Goal: Use online tool/utility: Utilize a website feature to perform a specific function

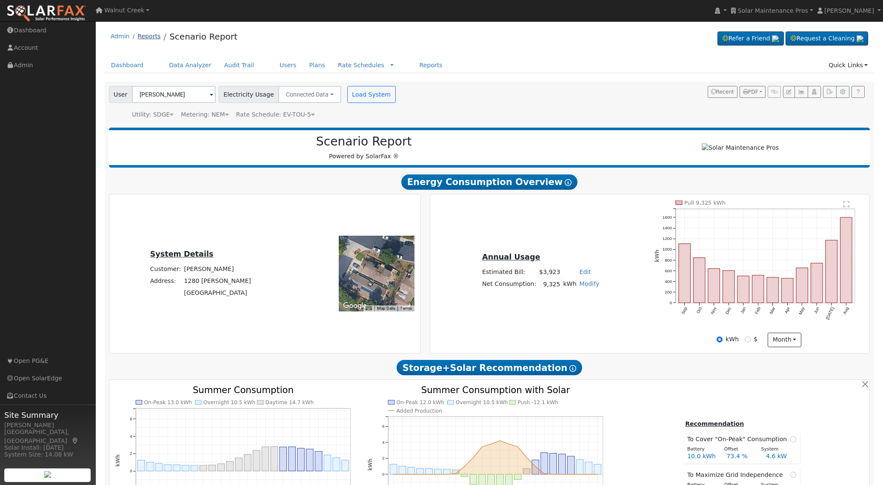
click at [145, 36] on link "Reports" at bounding box center [148, 36] width 23 height 7
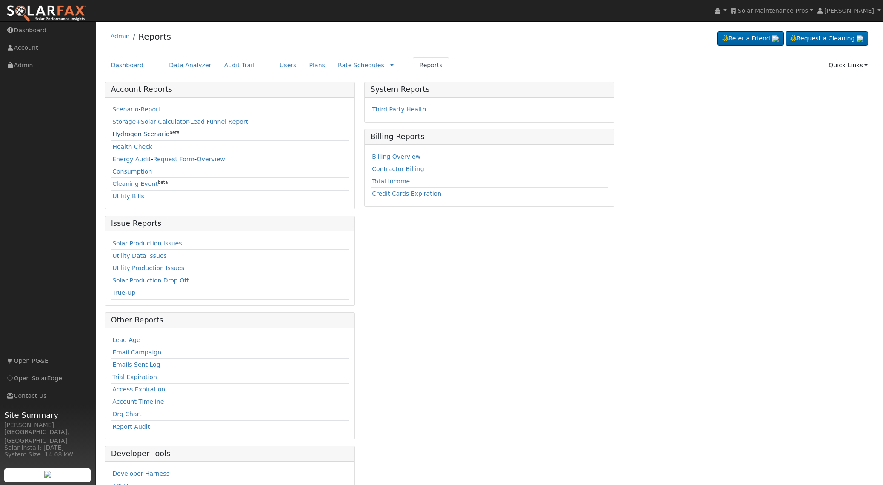
click at [148, 134] on link "Hydrogen Scenario" at bounding box center [140, 134] width 57 height 7
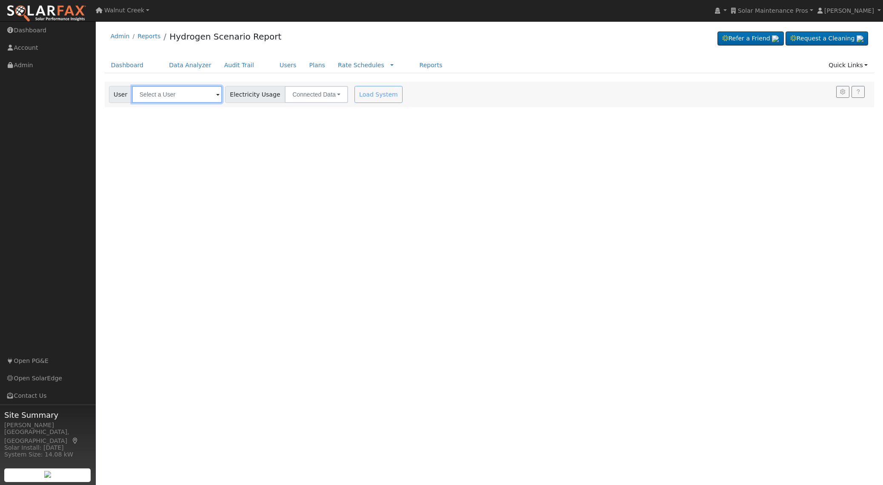
click at [165, 99] on input "text" at bounding box center [177, 94] width 90 height 17
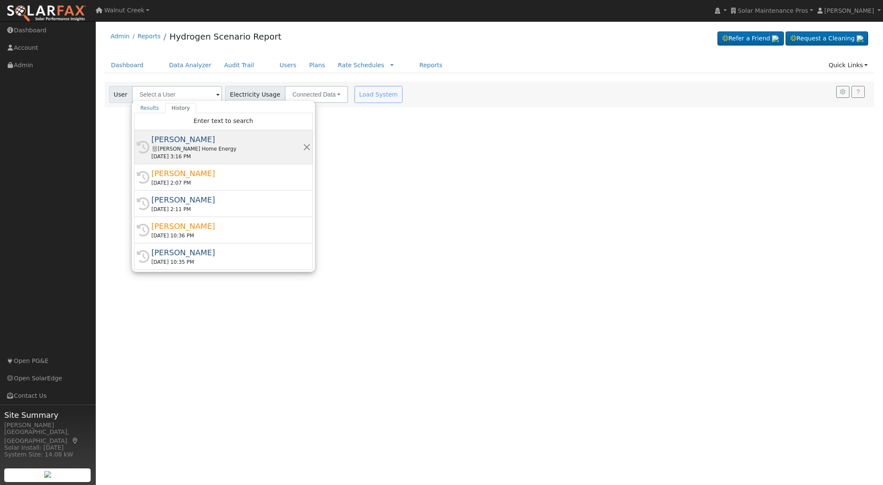
click at [209, 151] on div "[PERSON_NAME] Home Energy" at bounding box center [226, 149] width 151 height 8
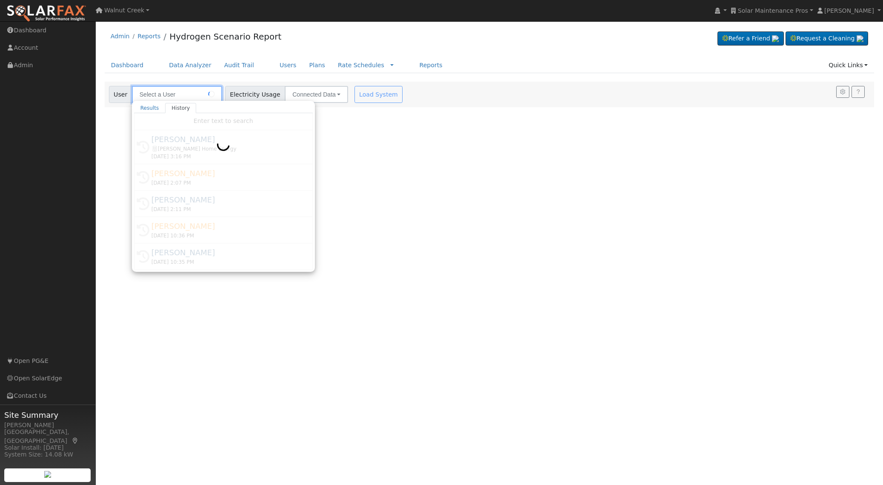
type input "[PERSON_NAME]"
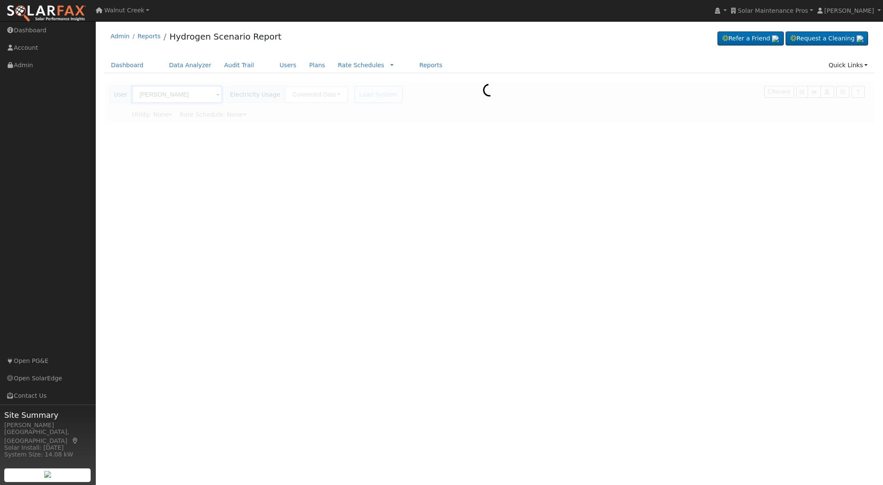
type input "San Diego Gas & Electric"
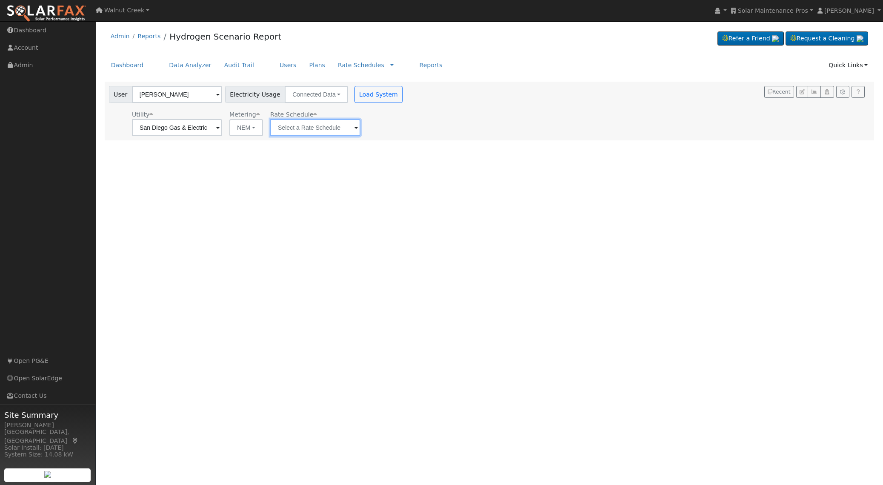
click at [299, 131] on input "text" at bounding box center [315, 127] width 90 height 17
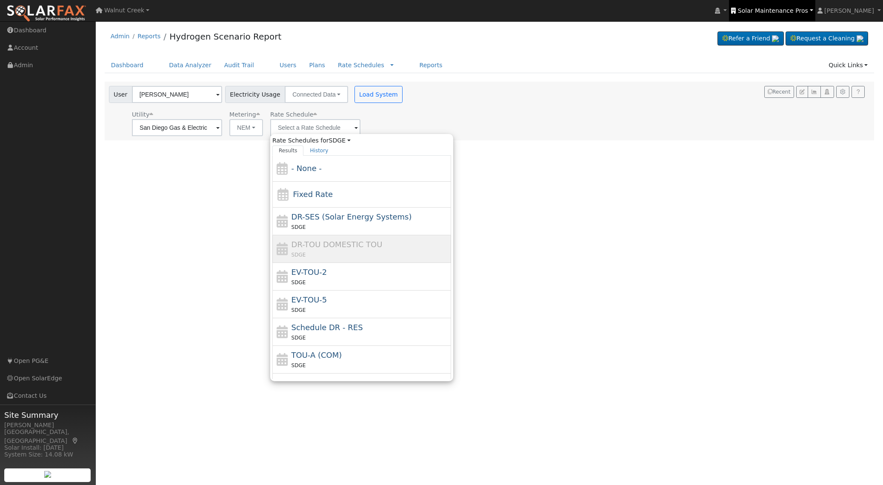
click at [777, 12] on span "Solar Maintenance Pros" at bounding box center [773, 10] width 70 height 7
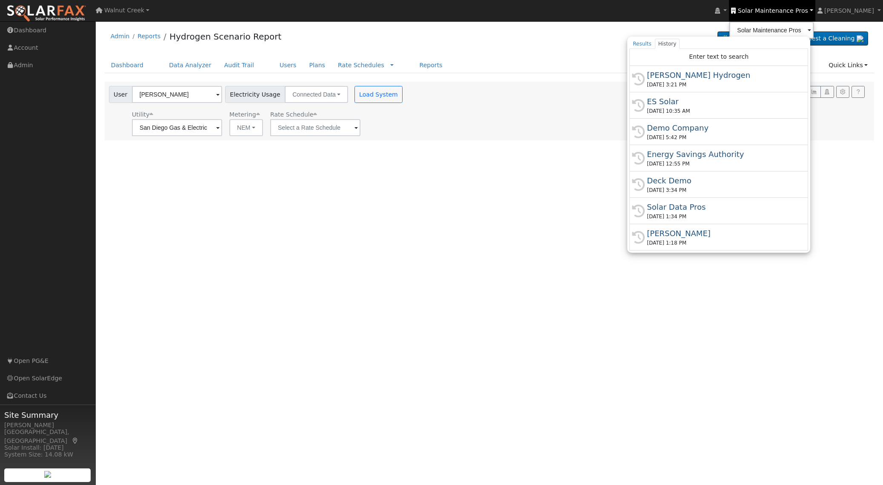
drag, startPoint x: 768, startPoint y: 82, endPoint x: 753, endPoint y: 80, distance: 15.4
click at [768, 82] on div "09/24/2025 3:21 PM" at bounding box center [721, 85] width 151 height 8
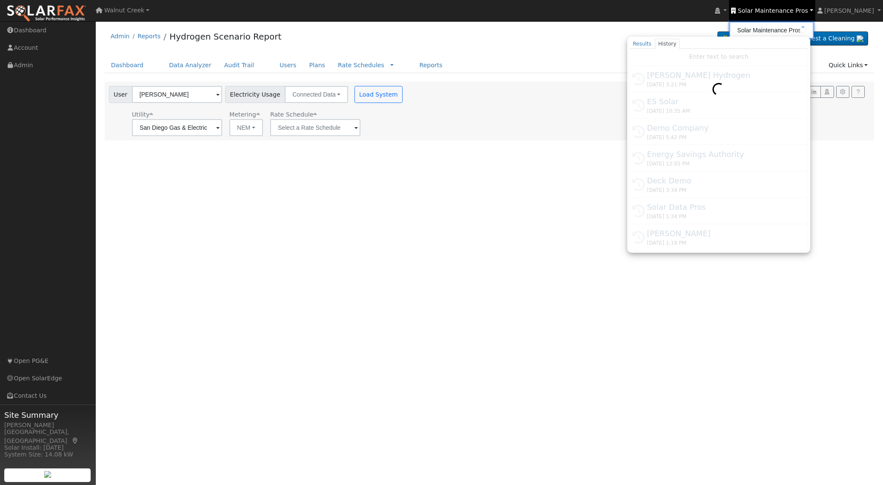
type input "Carrisa Hydrogen"
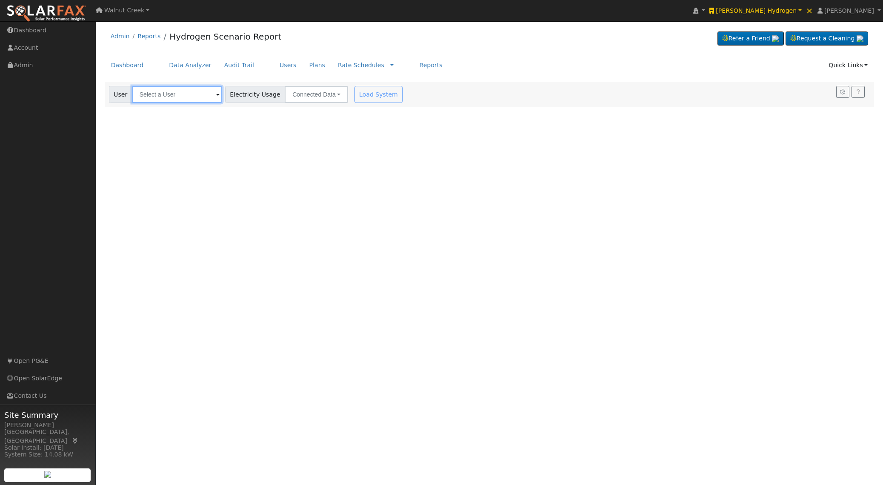
click at [162, 89] on input "text" at bounding box center [177, 94] width 90 height 17
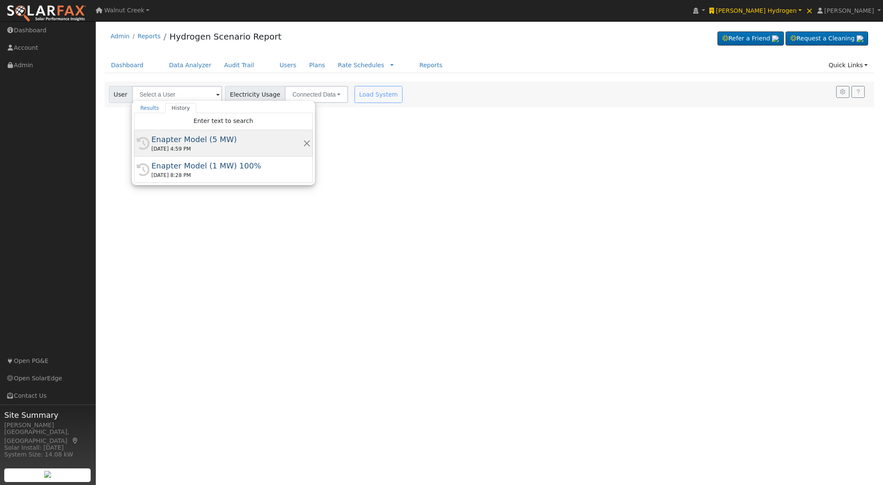
click at [174, 143] on div "Enapter Model (5 MW)" at bounding box center [226, 139] width 151 height 11
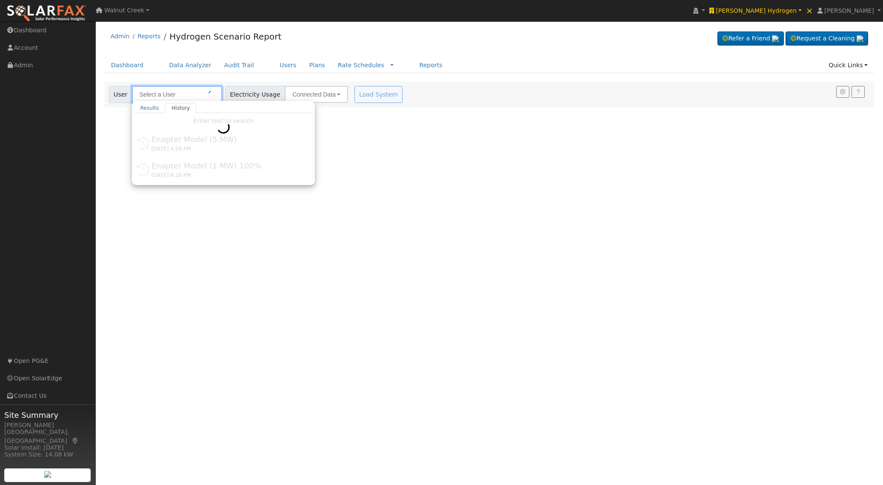
type input "Enapter Model (5 MW)"
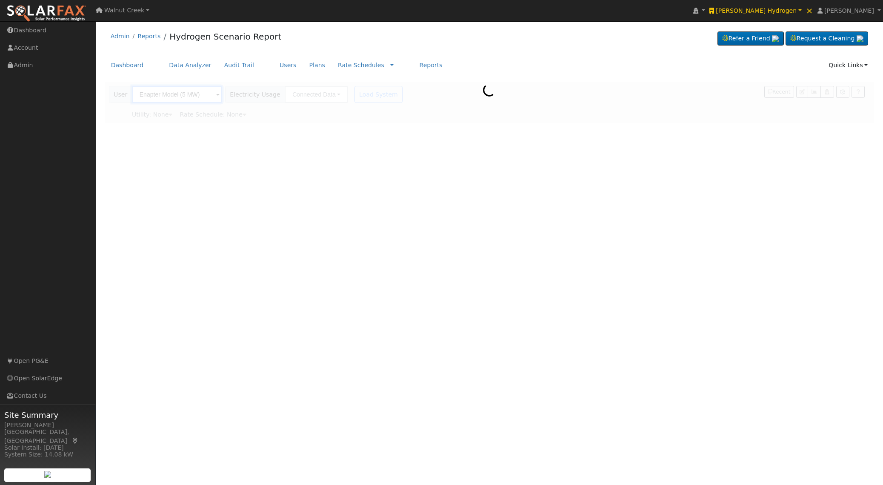
type input "Pacific Gas & Electric"
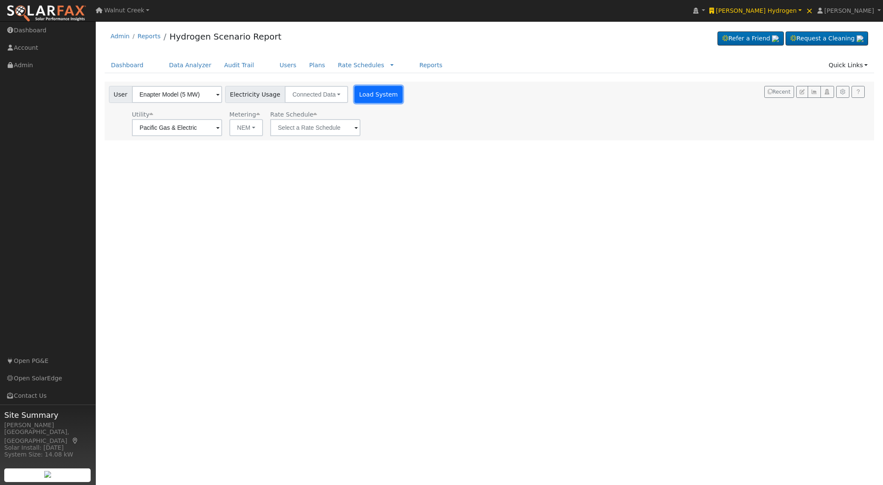
click at [357, 95] on button "Load System" at bounding box center [378, 94] width 48 height 17
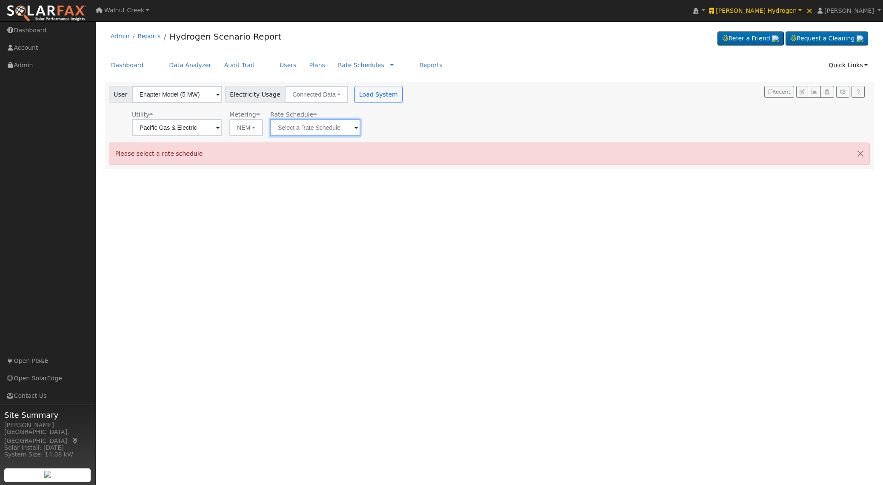
click at [279, 127] on input "text" at bounding box center [315, 127] width 90 height 17
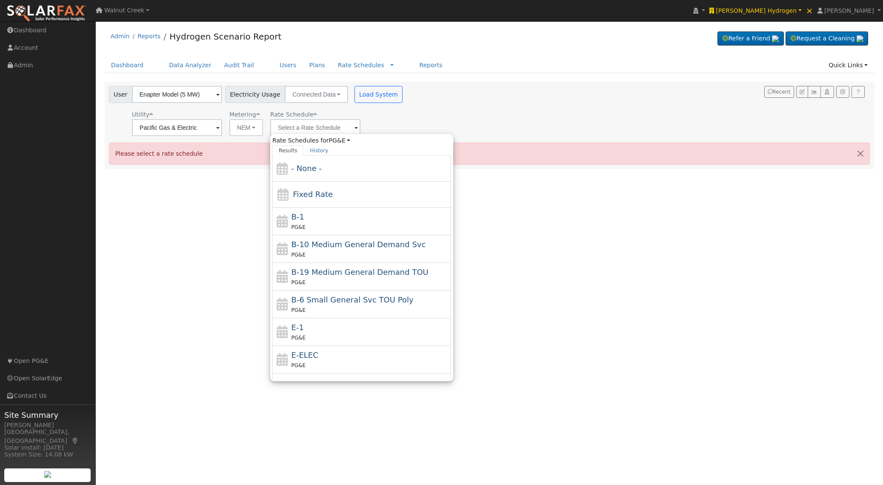
click at [354, 328] on div "E-1 PG&E" at bounding box center [370, 332] width 158 height 20
type input "E-1"
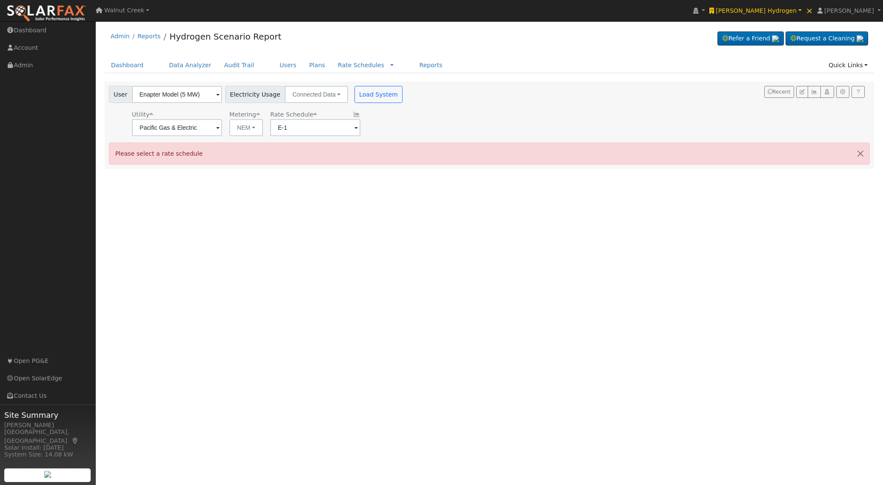
click at [388, 104] on div "User Enapter Model (5 MW) Account Default Account Default Account Primary Accou…" at bounding box center [256, 111] width 299 height 50
click at [381, 100] on button "Load System" at bounding box center [378, 94] width 48 height 17
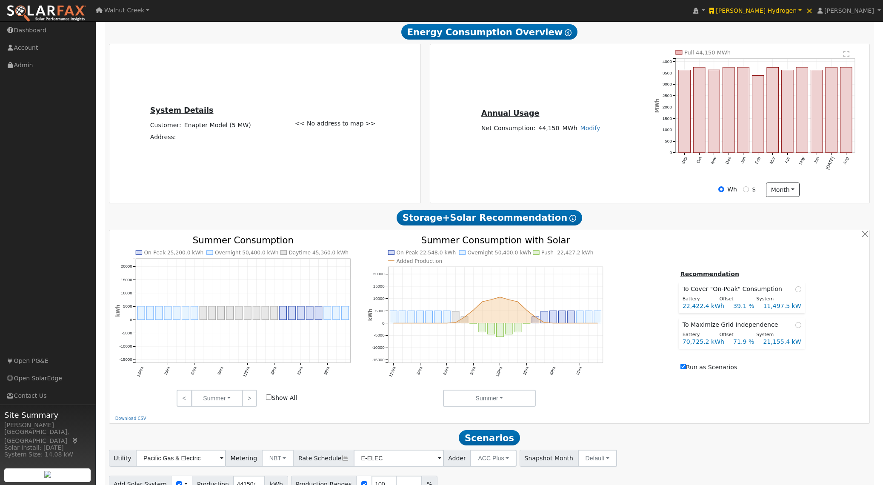
scroll to position [237, 0]
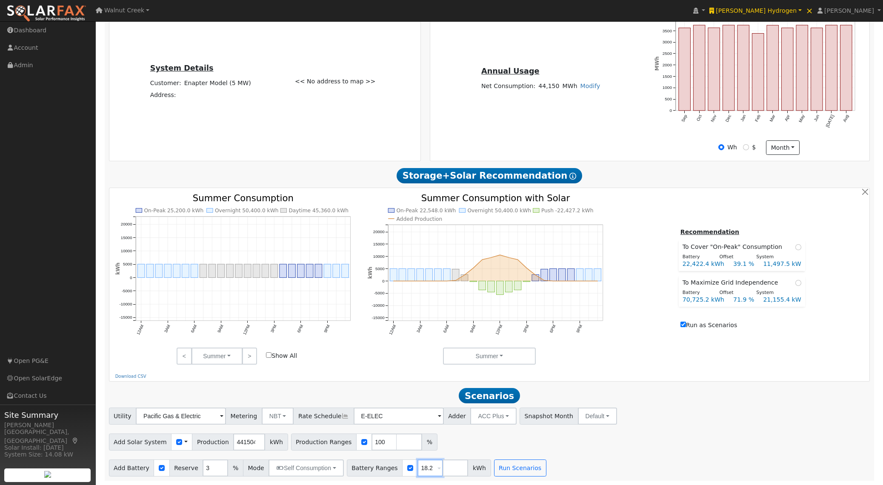
click at [421, 467] on input "18.2" at bounding box center [430, 467] width 26 height 17
type input "10000"
click at [507, 470] on button "Run Scenarios" at bounding box center [520, 467] width 52 height 17
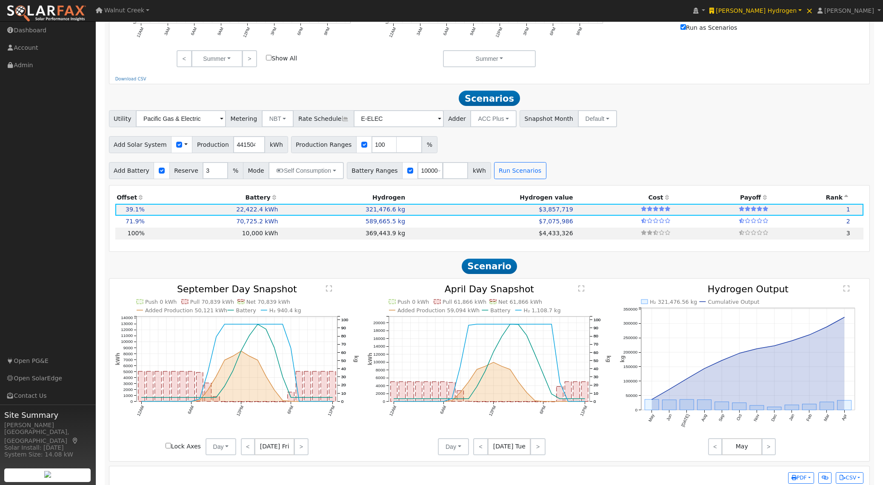
scroll to position [548, 0]
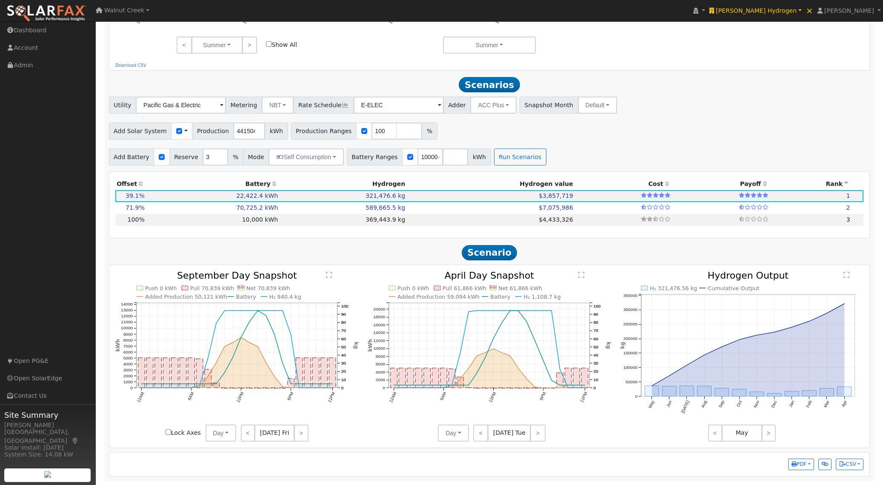
click at [579, 273] on text "" at bounding box center [581, 274] width 6 height 7
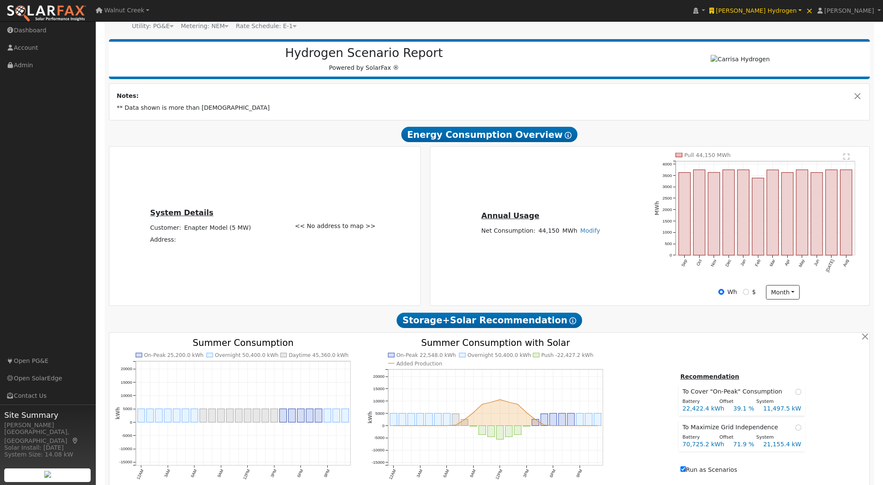
scroll to position [0, 0]
